Goal: Transaction & Acquisition: Purchase product/service

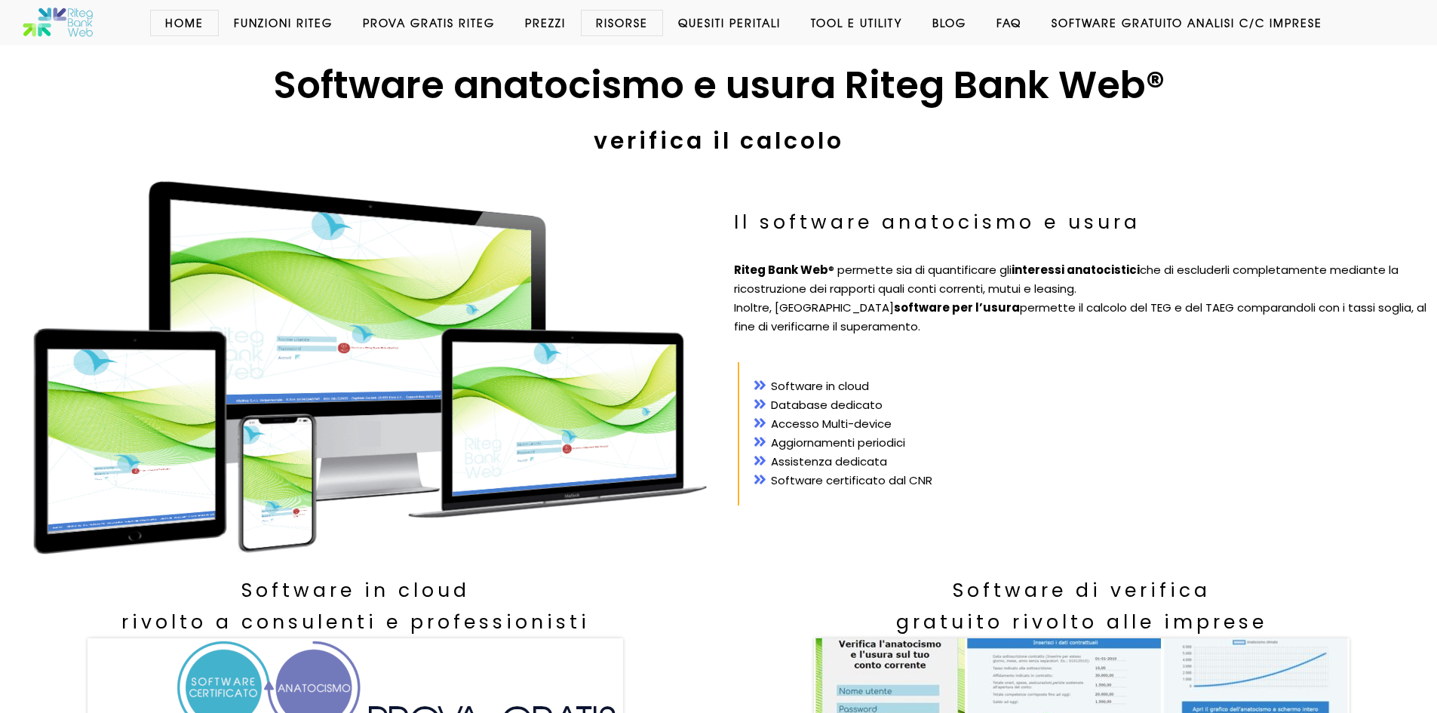
click at [551, 20] on link "Prezzi" at bounding box center [545, 22] width 71 height 15
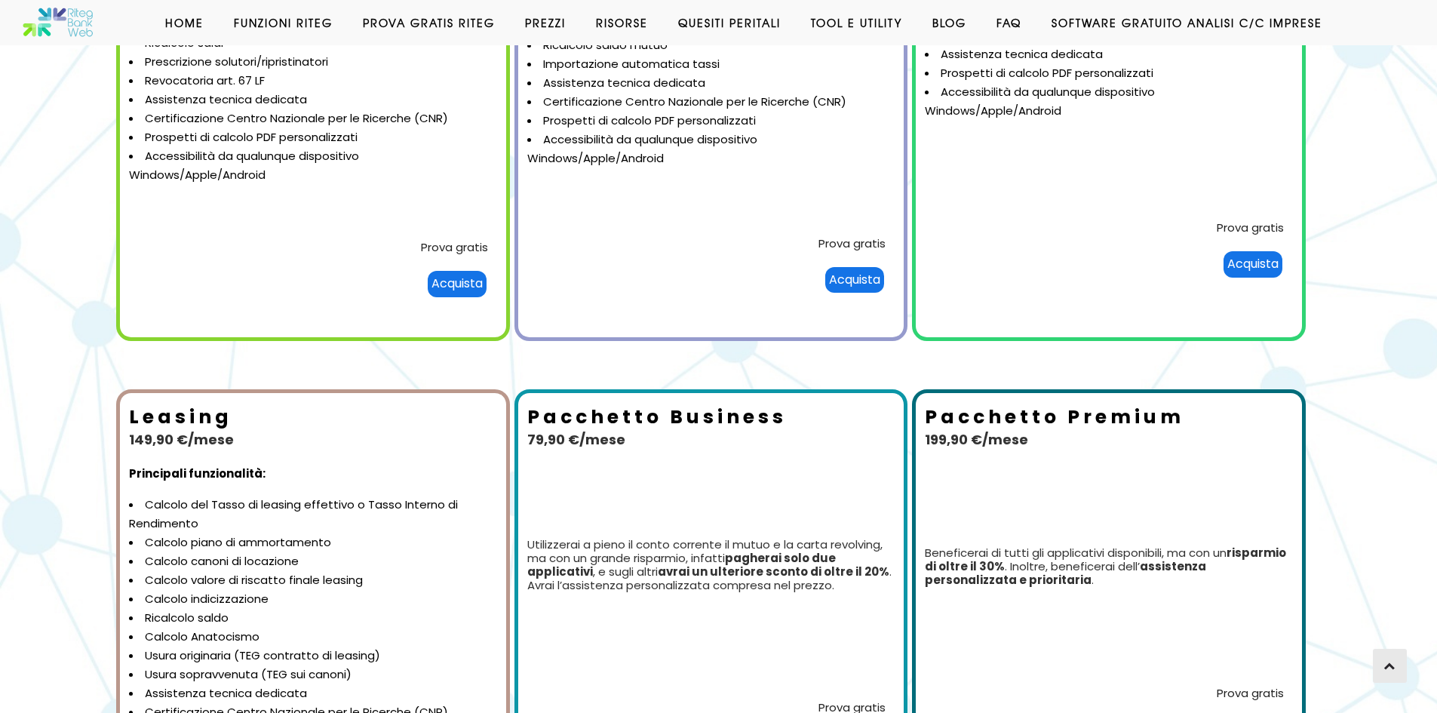
scroll to position [453, 0]
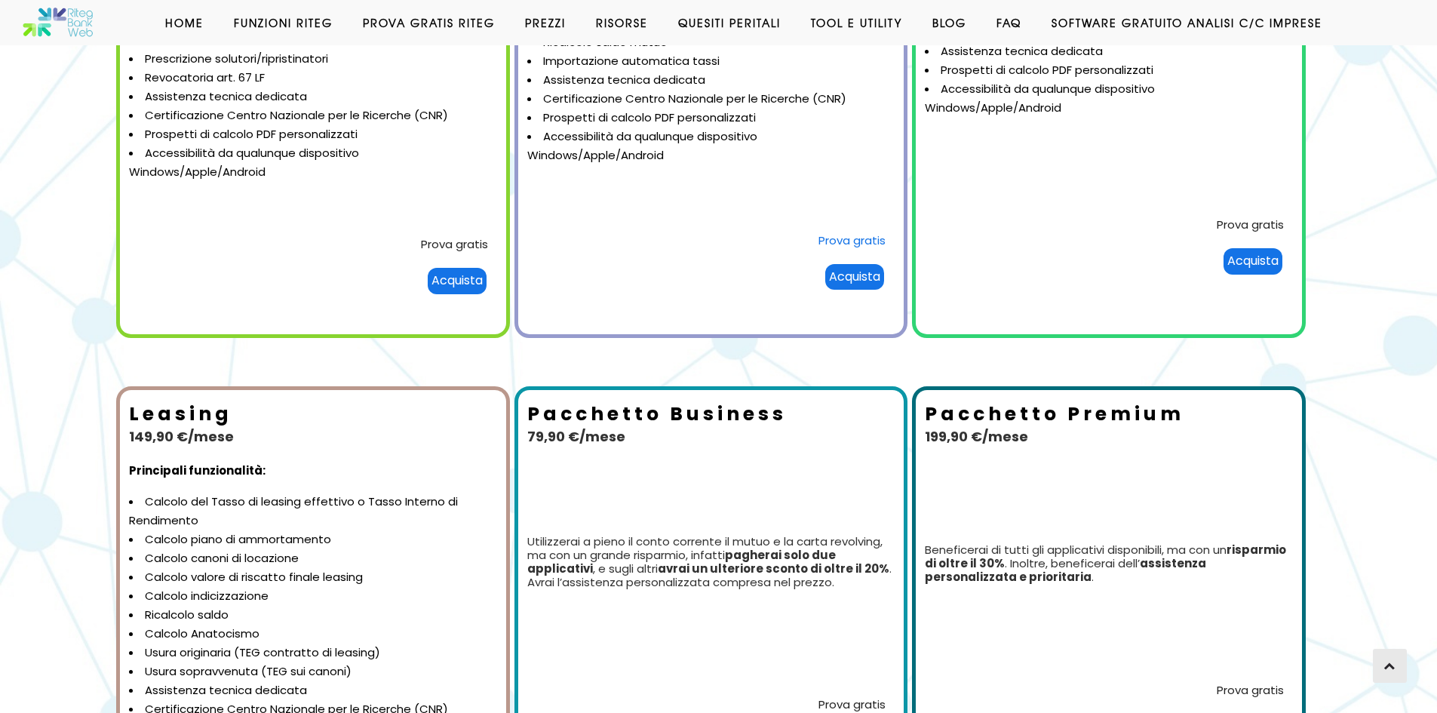
click at [846, 236] on link "Prova gratis" at bounding box center [851, 240] width 67 height 16
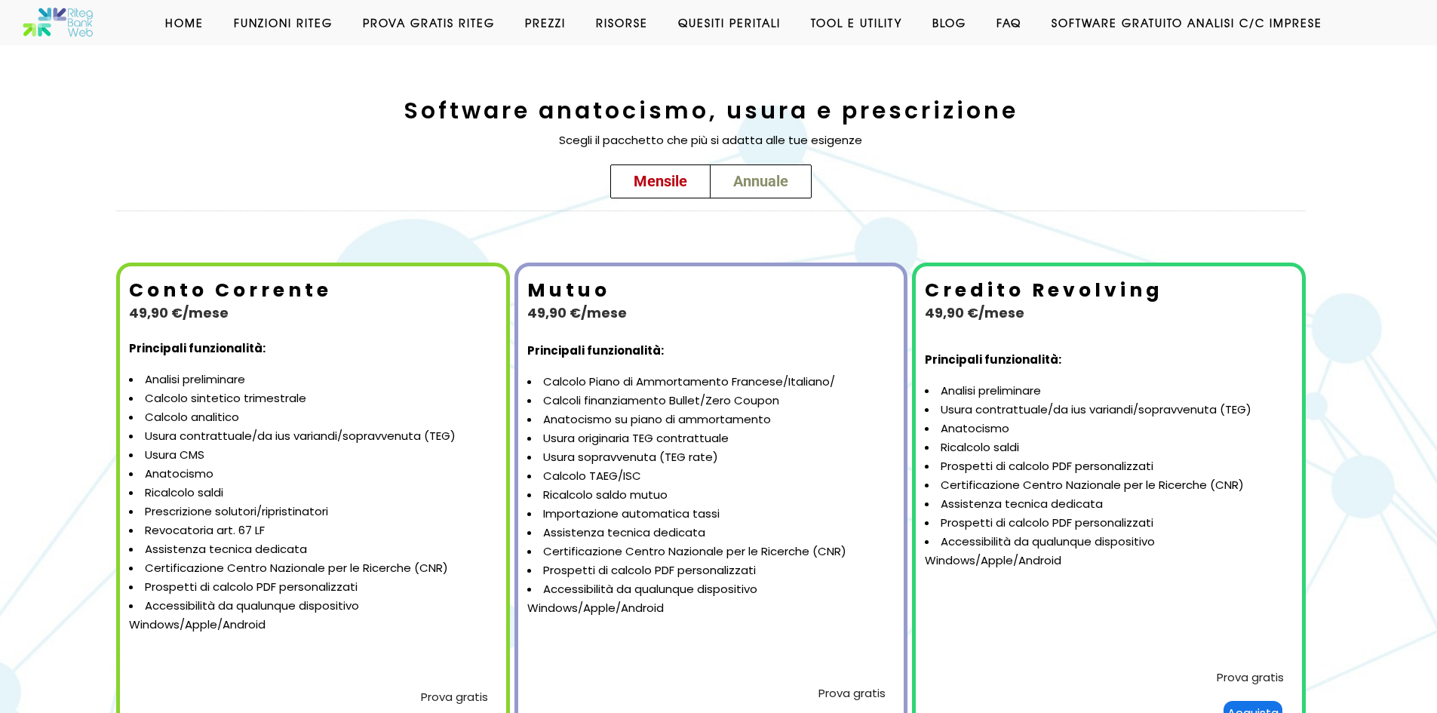
click at [758, 190] on link "Annuale" at bounding box center [761, 181] width 102 height 34
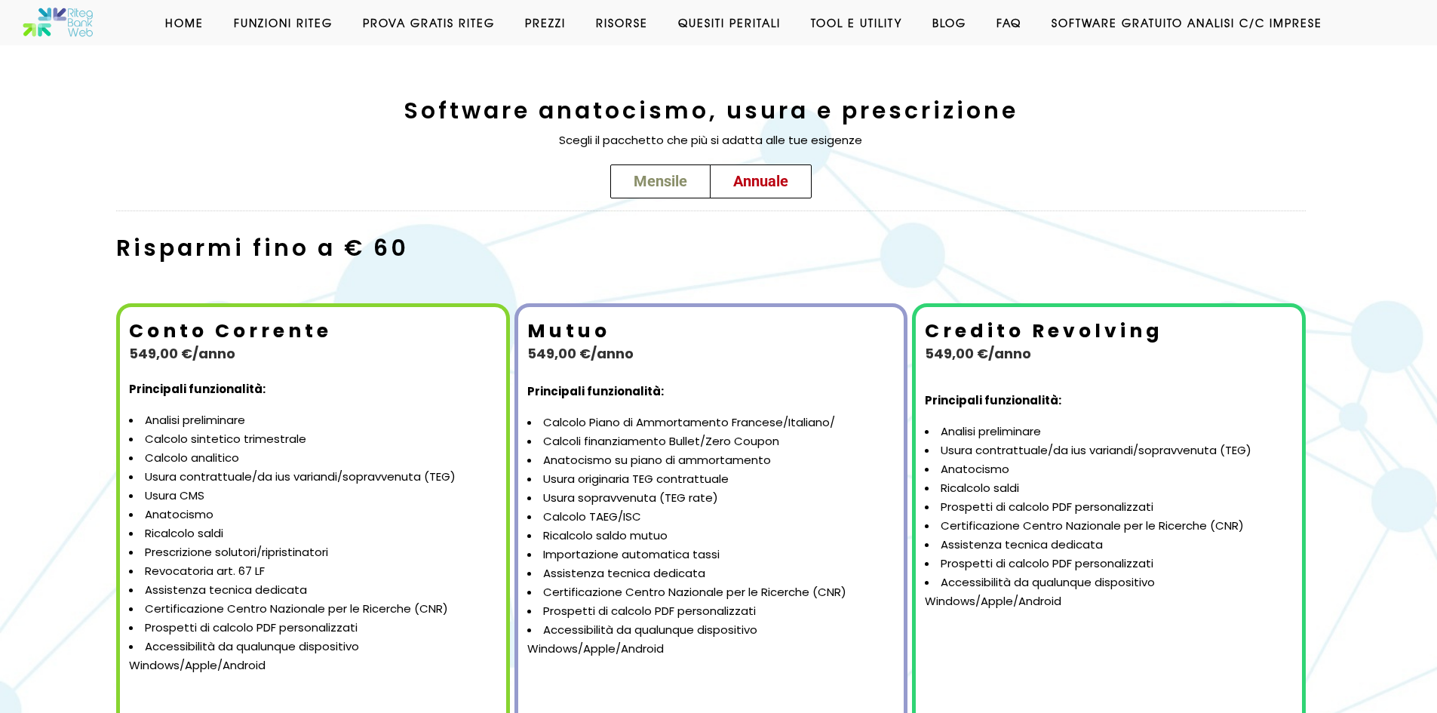
click at [679, 177] on span "Mensile" at bounding box center [661, 181] width 54 height 18
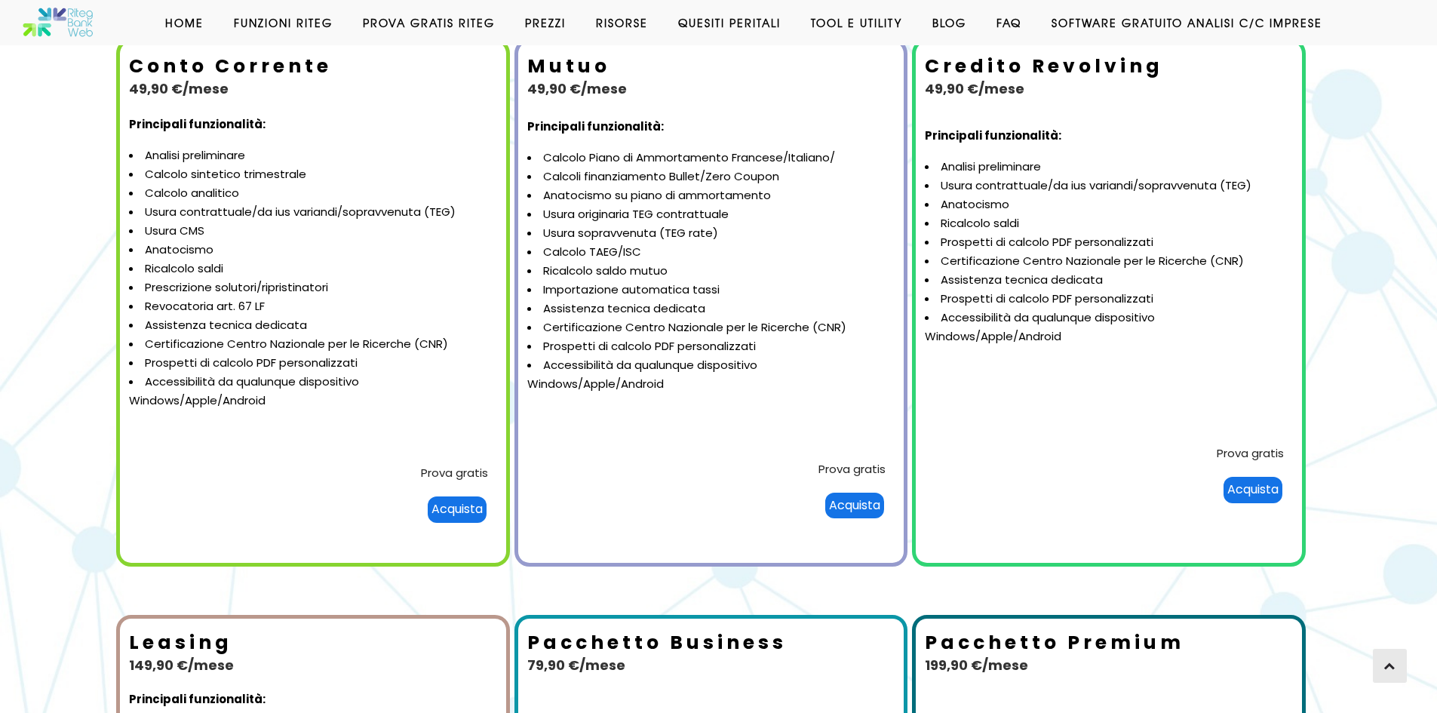
scroll to position [226, 0]
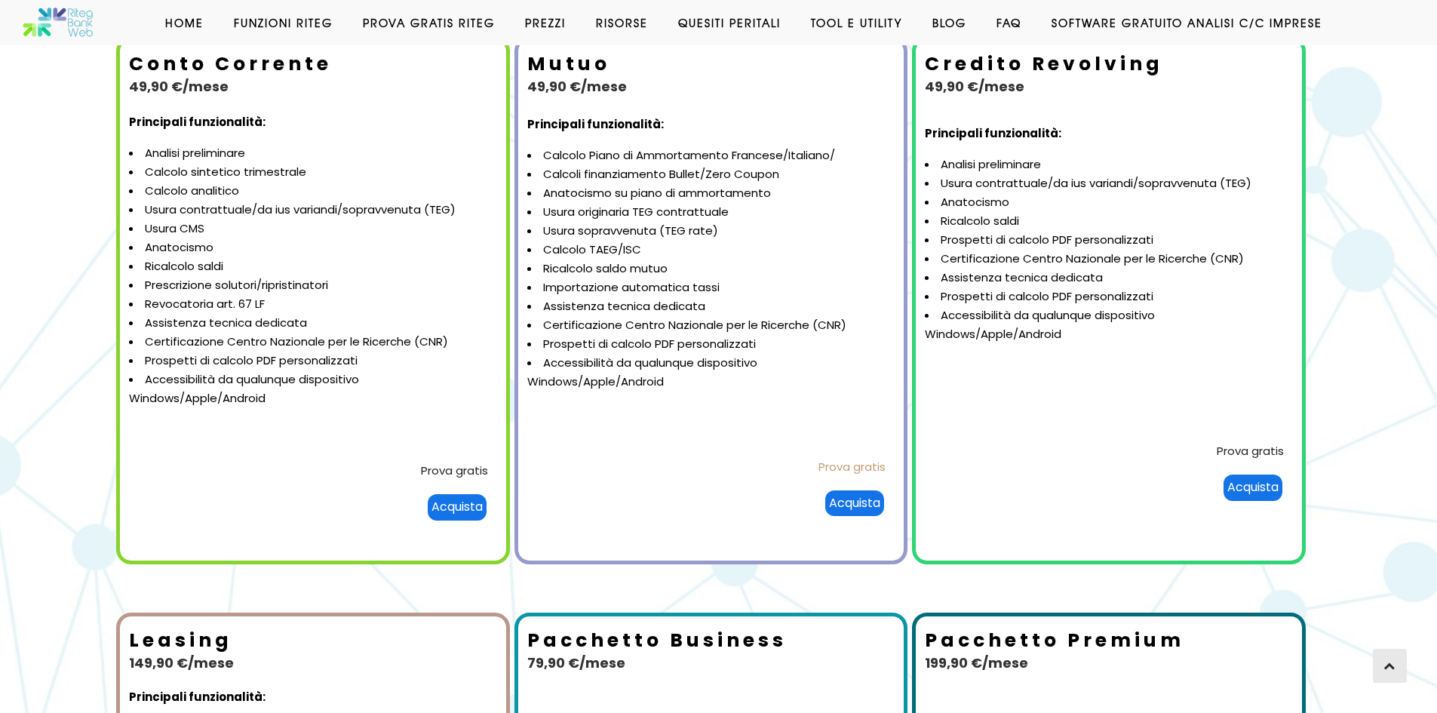
click at [856, 462] on link "Prova gratis" at bounding box center [851, 467] width 67 height 16
